Goal: Information Seeking & Learning: Check status

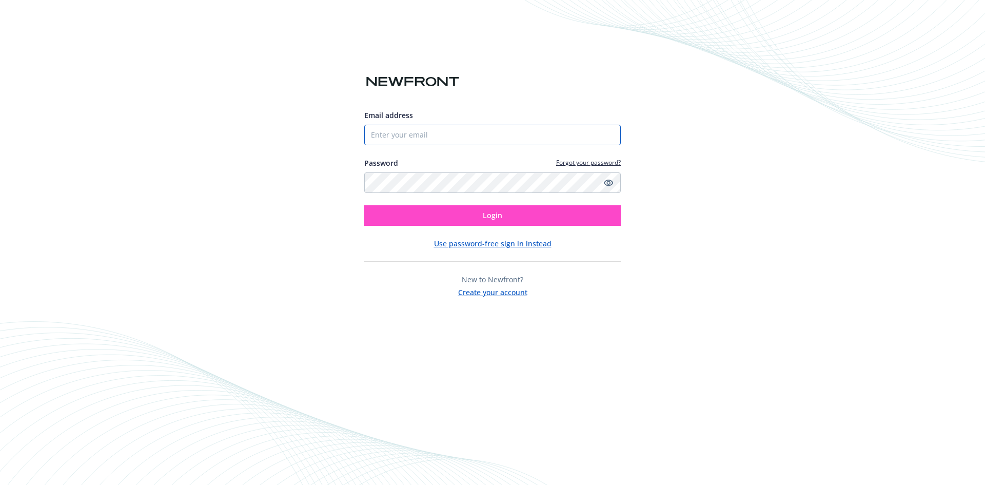
type input "[EMAIL_ADDRESS][DOMAIN_NAME]"
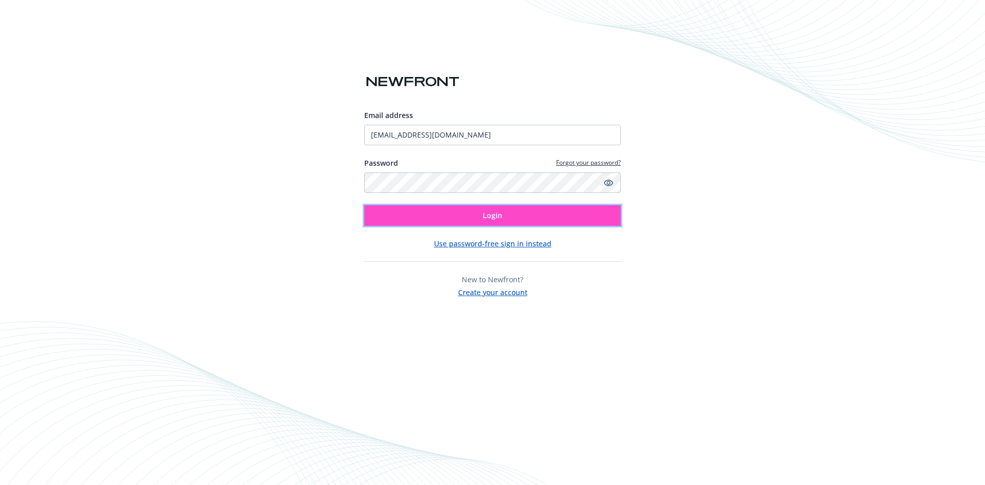
click at [494, 217] on span "Login" at bounding box center [492, 215] width 19 height 10
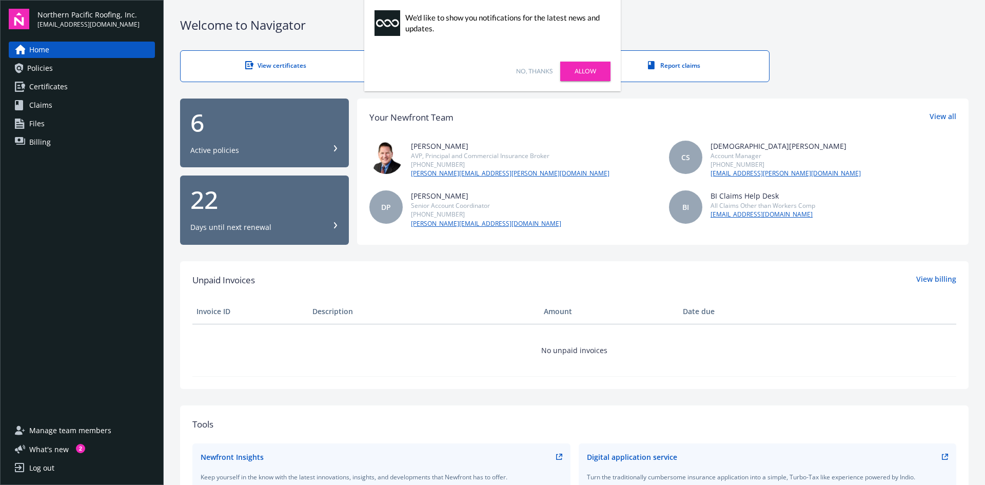
click at [36, 67] on span "Policies" at bounding box center [40, 68] width 26 height 16
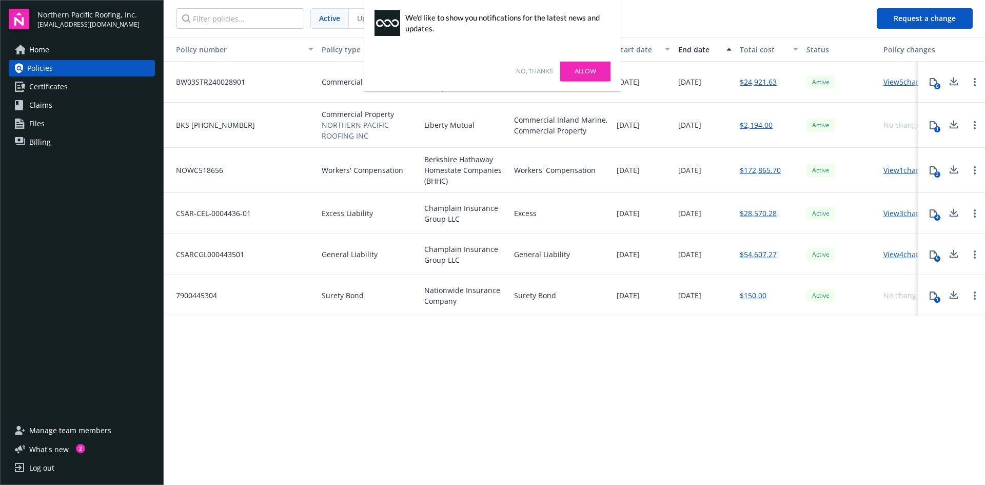
click at [751, 169] on link "$172,865.70" at bounding box center [760, 170] width 41 height 11
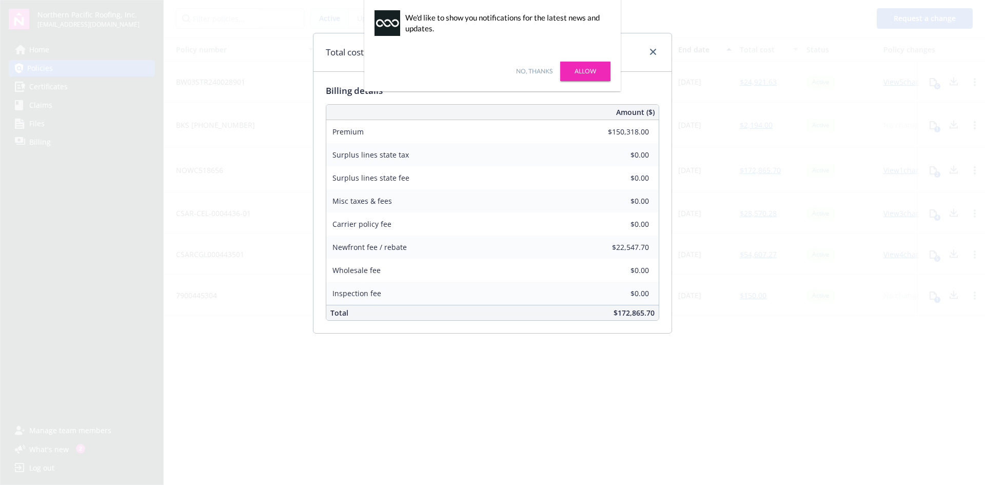
click at [544, 66] on div "No, thanks [PERSON_NAME]" at bounding box center [492, 71] width 257 height 40
click at [540, 71] on link "No, thanks" at bounding box center [534, 71] width 36 height 9
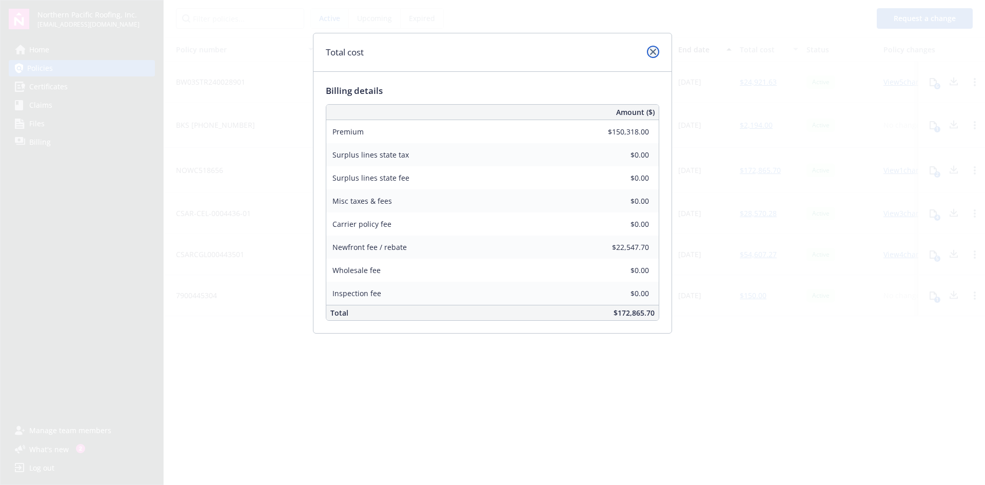
click at [654, 54] on icon "close" at bounding box center [653, 52] width 6 height 6
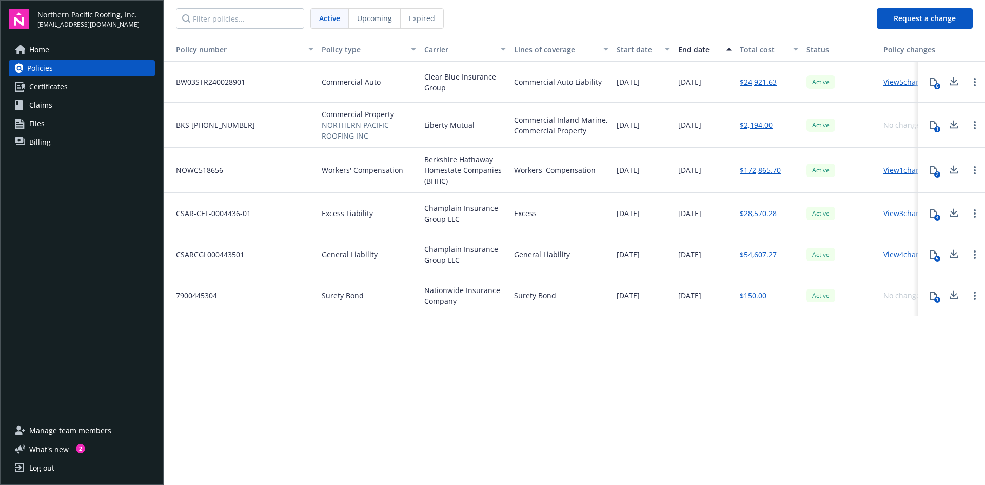
click at [428, 20] on span "Expired" at bounding box center [422, 18] width 26 height 11
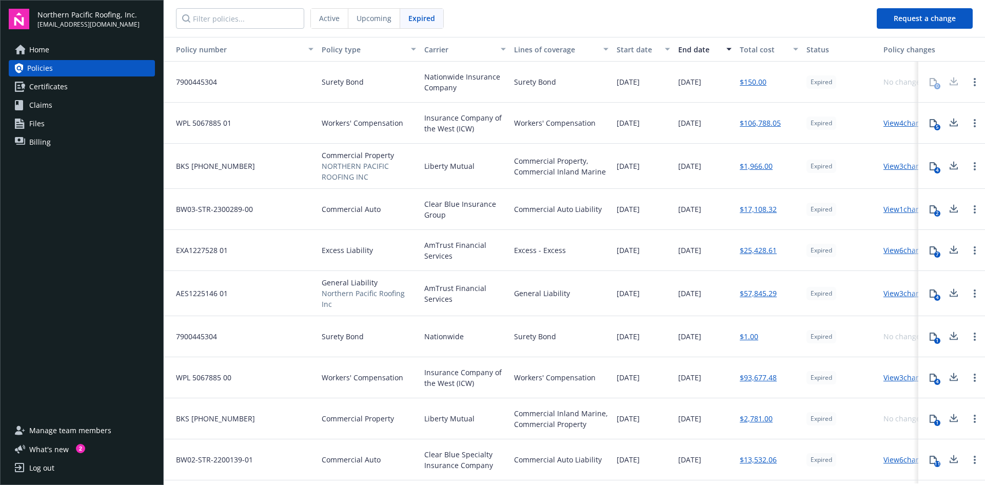
click at [772, 123] on link "$106,788.05" at bounding box center [760, 122] width 41 height 11
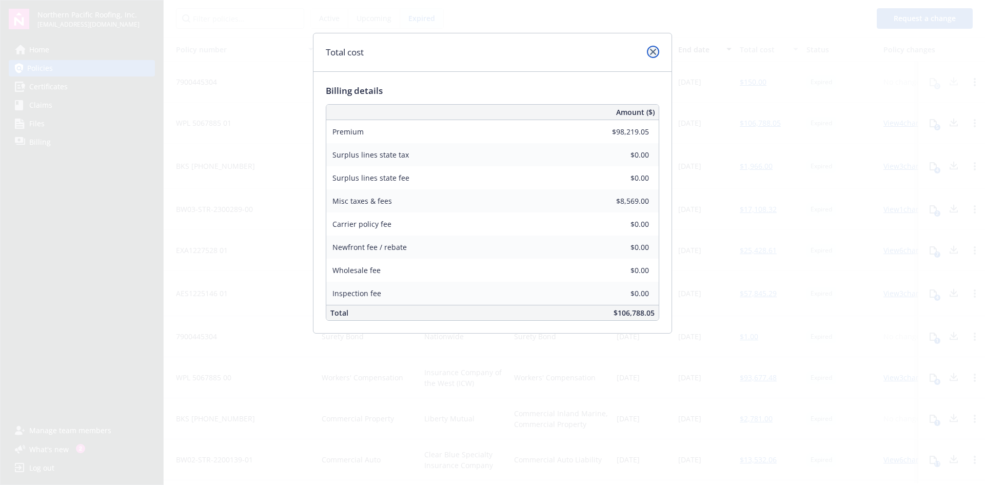
click at [654, 49] on icon "close" at bounding box center [653, 52] width 6 height 6
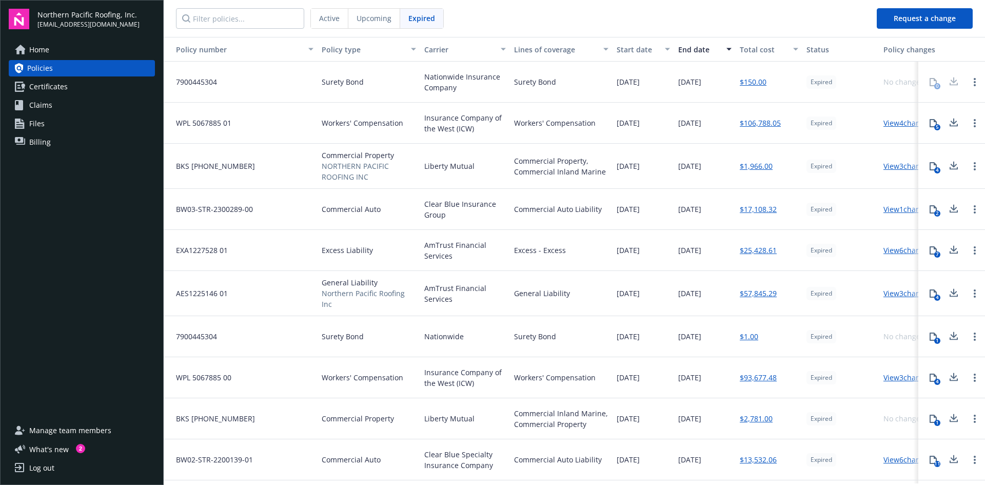
click at [762, 376] on link "$93,677.48" at bounding box center [758, 377] width 37 height 11
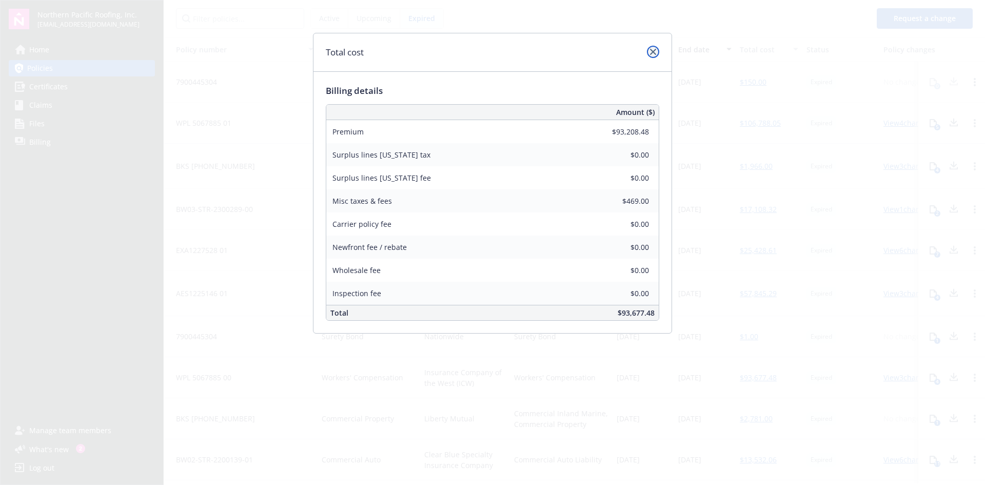
click at [653, 53] on icon "close" at bounding box center [653, 52] width 6 height 6
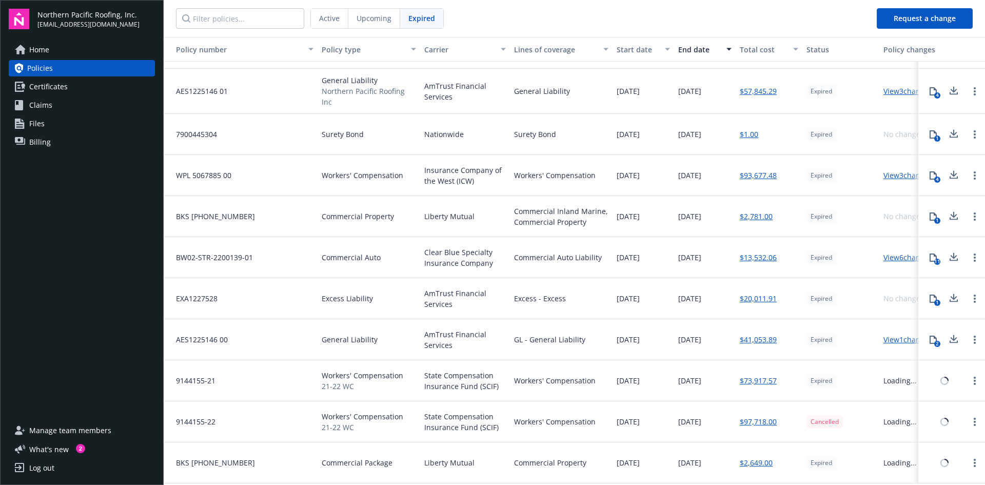
scroll to position [204, 0]
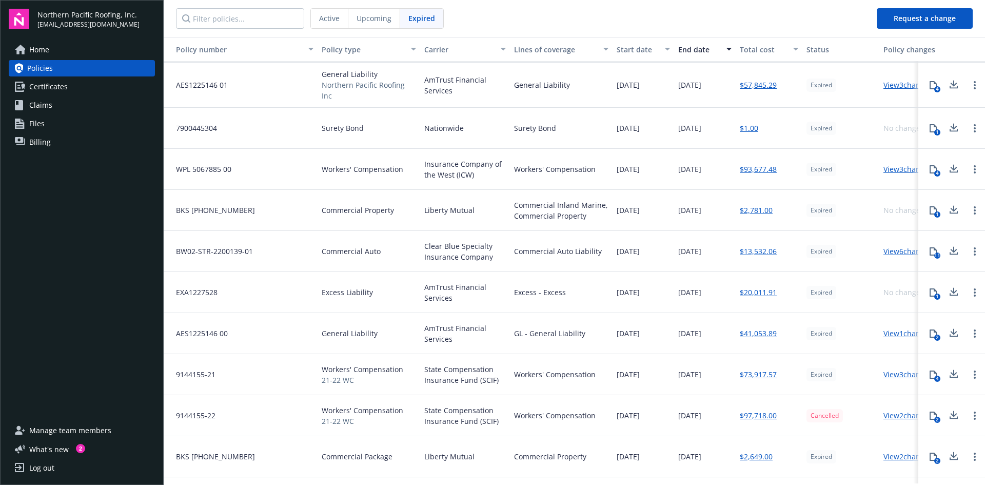
click at [757, 248] on link "$13,532.06" at bounding box center [758, 251] width 37 height 11
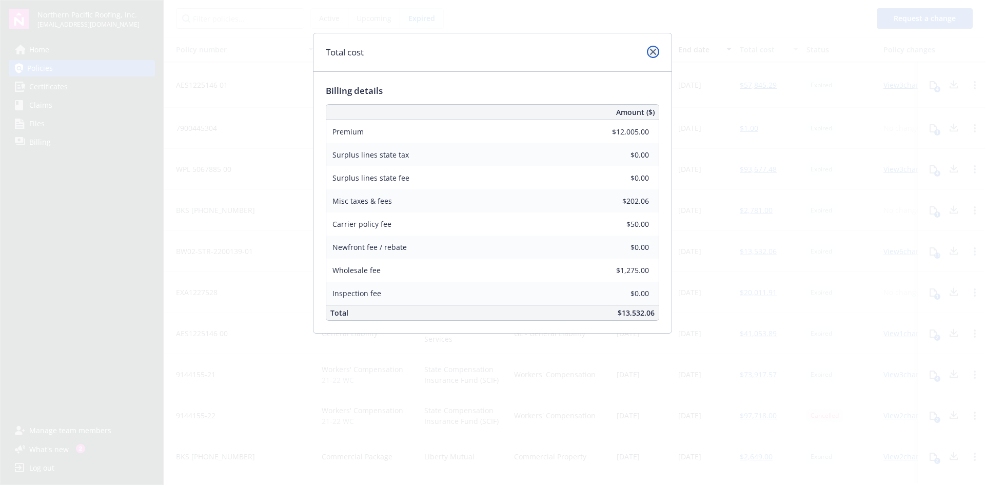
click at [653, 50] on icon "close" at bounding box center [653, 52] width 6 height 6
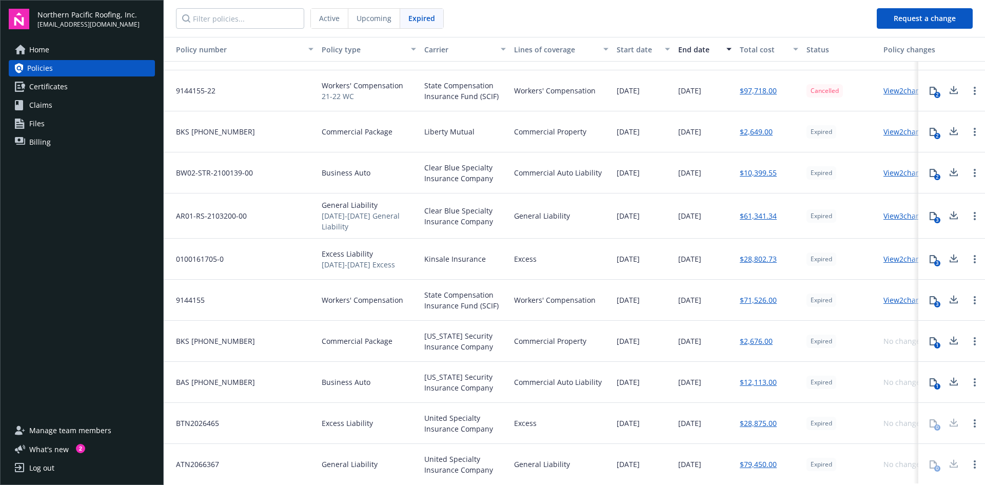
scroll to position [526, 0]
click at [762, 295] on link "$71,526.00" at bounding box center [758, 298] width 37 height 11
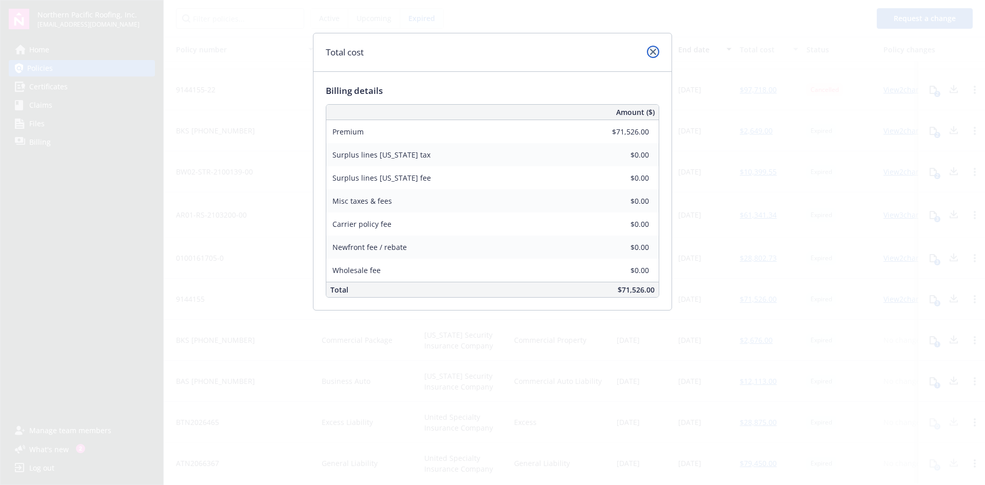
click at [652, 53] on icon "close" at bounding box center [653, 52] width 6 height 6
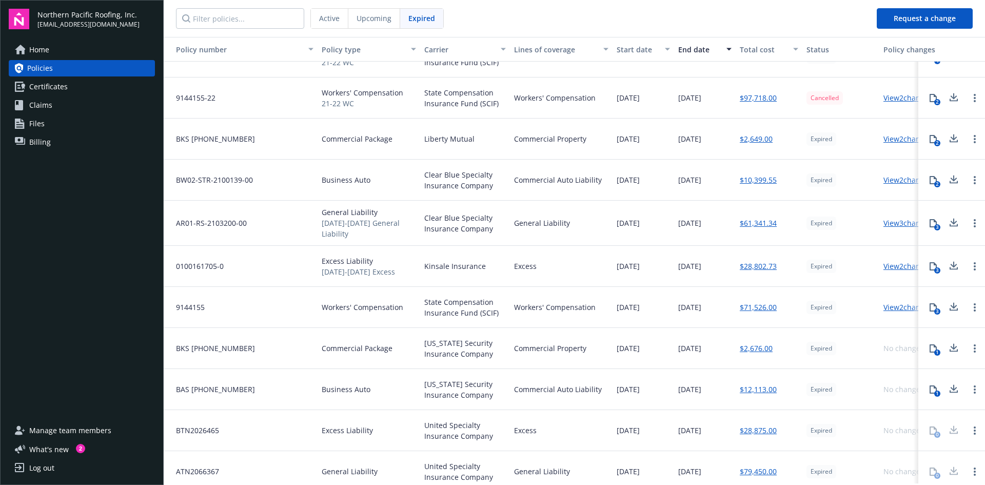
scroll to position [530, 0]
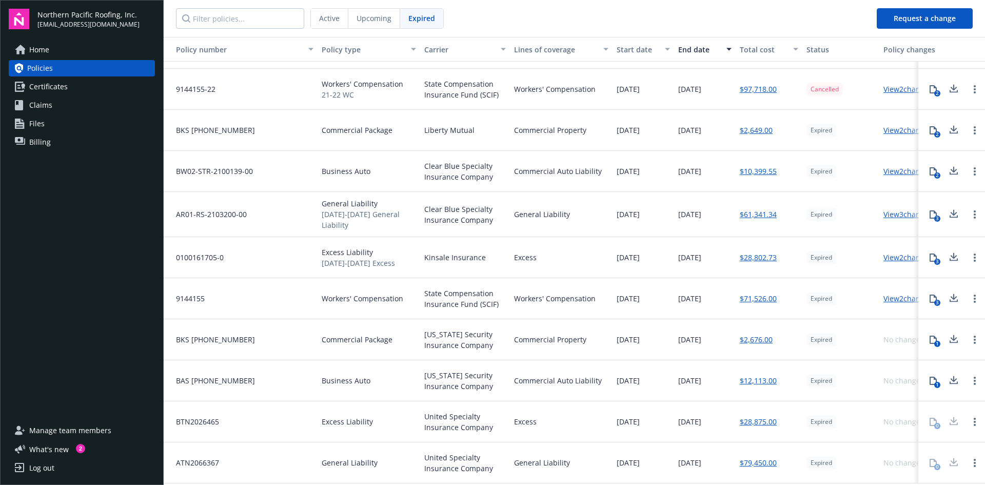
click at [761, 457] on link "$79,450.00" at bounding box center [758, 462] width 37 height 11
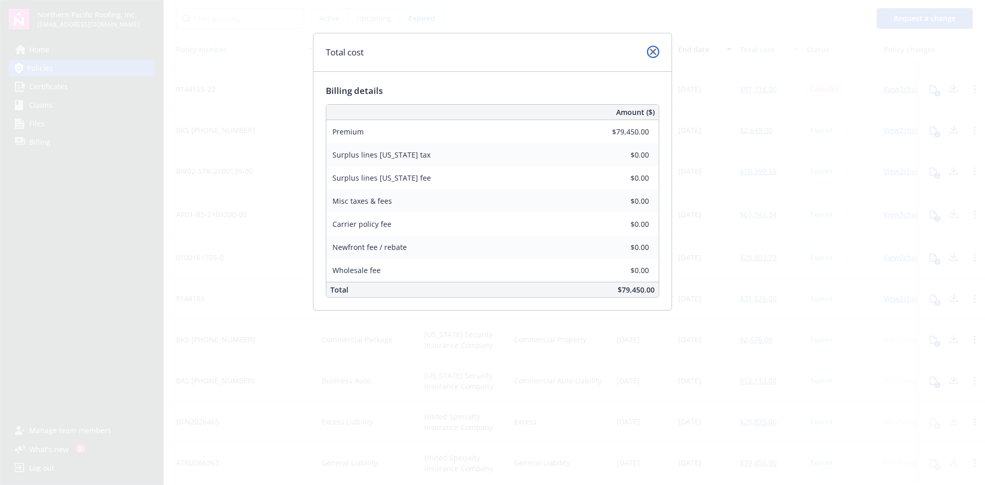
click at [653, 49] on icon "close" at bounding box center [653, 52] width 6 height 6
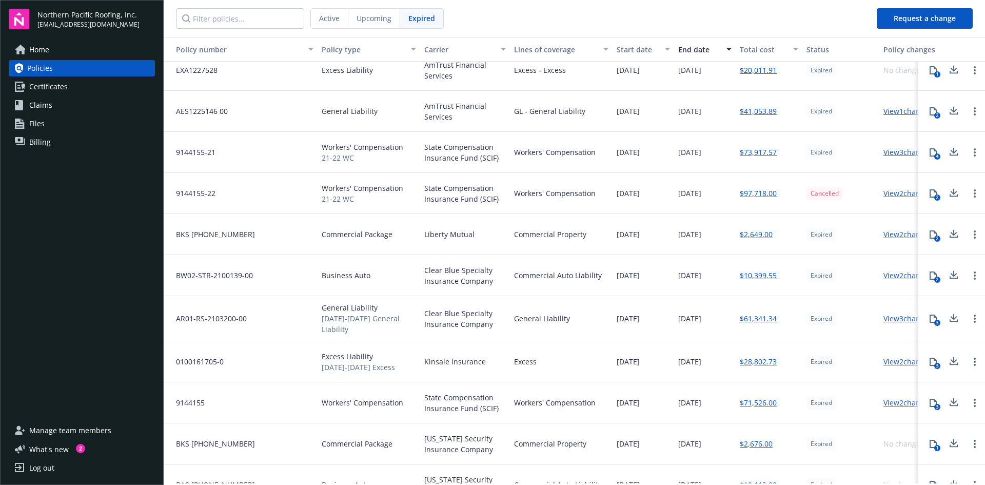
scroll to position [422, 0]
click at [765, 151] on link "$73,917.57" at bounding box center [758, 152] width 37 height 11
